Goal: Download file/media

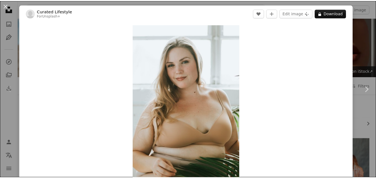
scroll to position [153, 0]
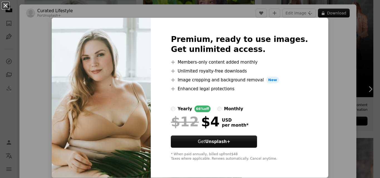
click at [3, 5] on button "An X shape" at bounding box center [5, 5] width 7 height 7
